Goal: Transaction & Acquisition: Purchase product/service

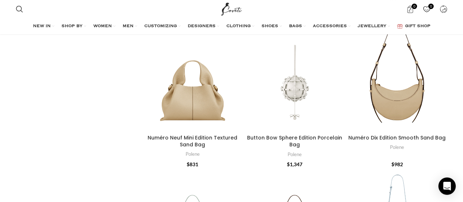
scroll to position [1378, 0]
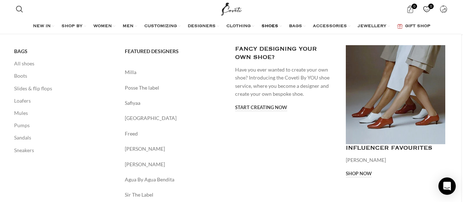
click at [269, 25] on span "SHOES" at bounding box center [269, 26] width 17 height 6
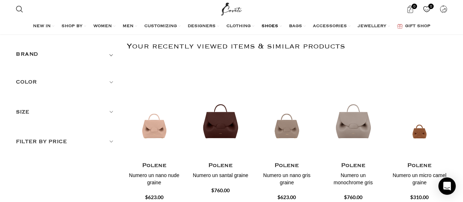
scroll to position [63, 0]
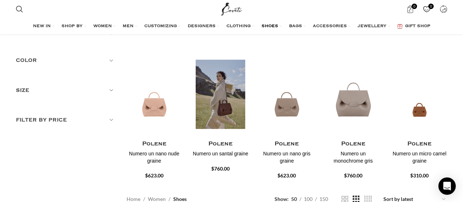
click at [220, 99] on img "2 / 30" at bounding box center [220, 94] width 57 height 89
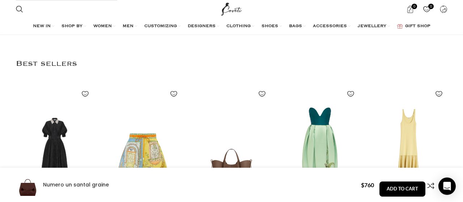
scroll to position [1629, 0]
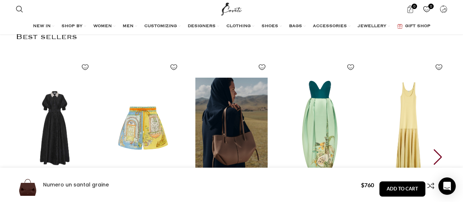
click at [242, 118] on img "3 / 30" at bounding box center [232, 128] width 80 height 149
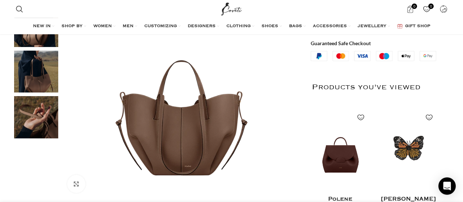
scroll to position [188, 0]
